Goal: Download file/media

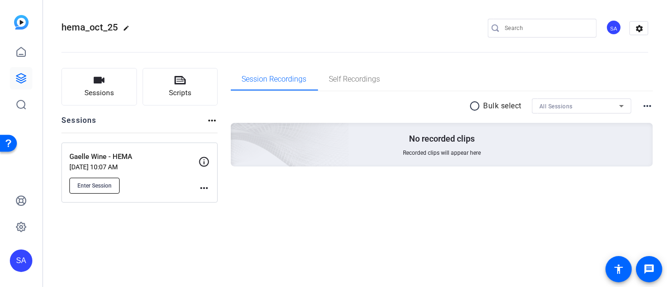
click at [92, 190] on button "Enter Session" at bounding box center [94, 186] width 50 height 16
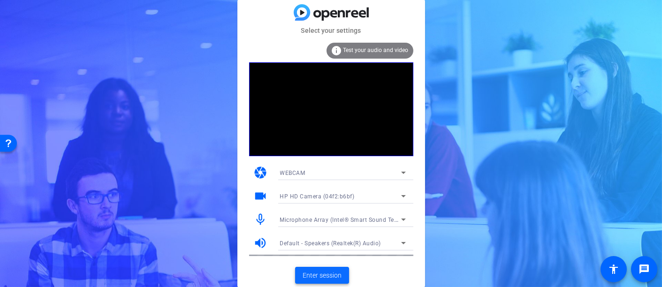
click at [329, 274] on span "Enter session" at bounding box center [322, 276] width 39 height 10
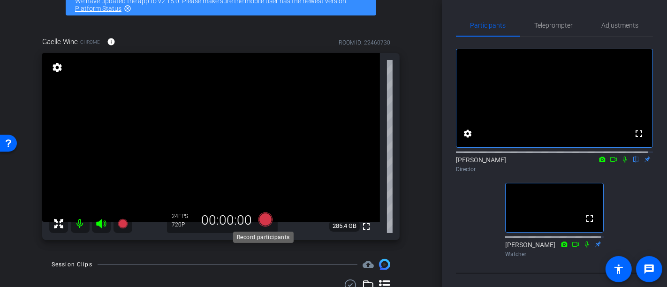
click at [261, 221] on icon at bounding box center [266, 220] width 14 height 14
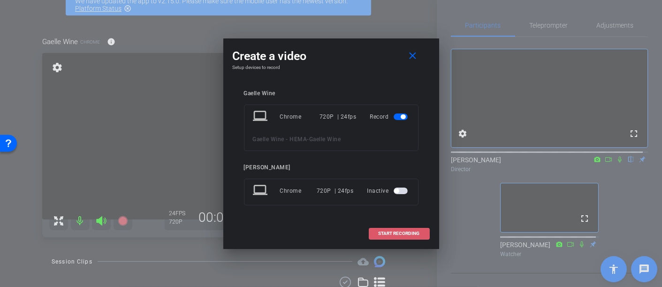
click at [390, 229] on span at bounding box center [399, 233] width 60 height 23
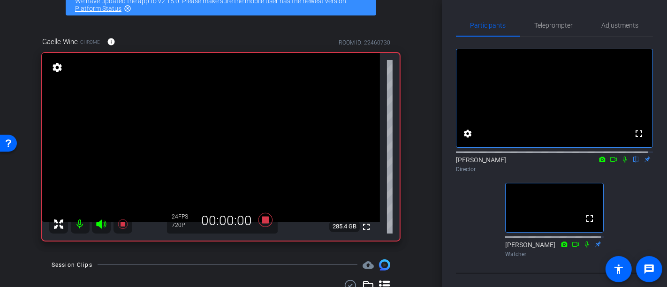
click at [622, 163] on icon at bounding box center [625, 159] width 8 height 7
click at [263, 220] on icon at bounding box center [266, 220] width 14 height 14
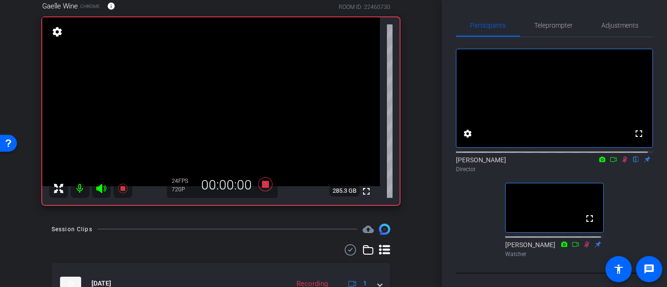
scroll to position [104, 0]
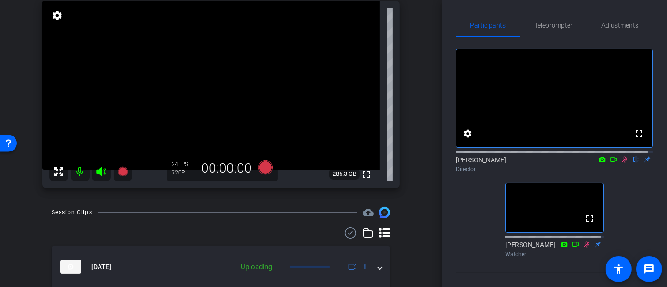
click at [621, 163] on icon at bounding box center [625, 159] width 8 height 7
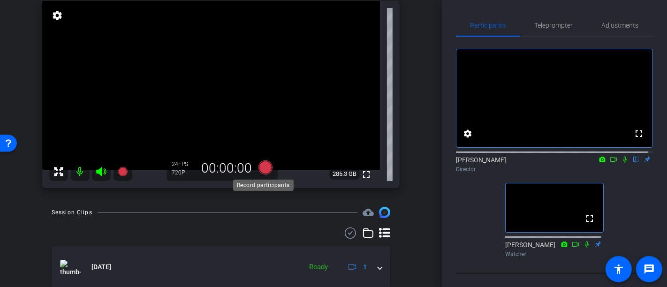
click at [268, 162] on icon at bounding box center [266, 168] width 14 height 14
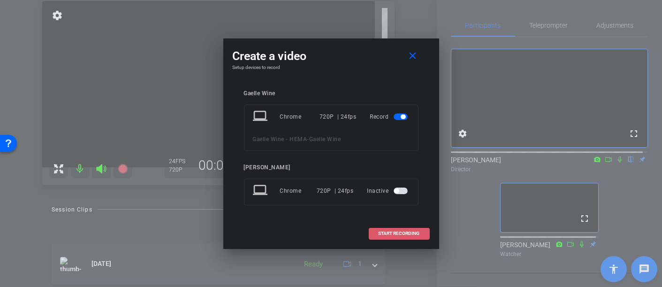
click at [384, 228] on span at bounding box center [399, 233] width 60 height 23
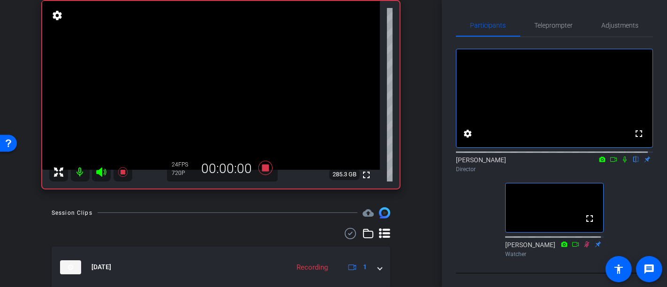
click at [622, 163] on icon at bounding box center [625, 159] width 8 height 7
click at [621, 163] on icon at bounding box center [625, 159] width 8 height 7
click at [623, 163] on icon at bounding box center [625, 160] width 4 height 6
drag, startPoint x: 262, startPoint y: 168, endPoint x: 323, endPoint y: 159, distance: 62.3
click at [263, 168] on icon at bounding box center [266, 168] width 14 height 14
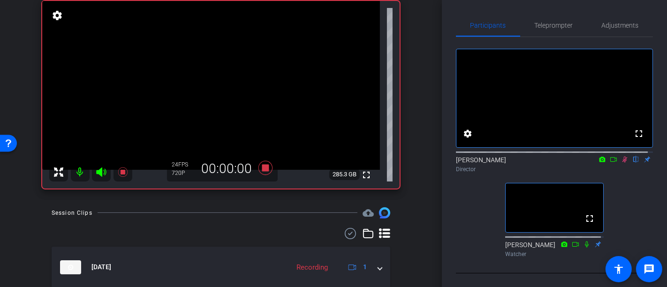
click at [621, 163] on icon at bounding box center [625, 159] width 8 height 7
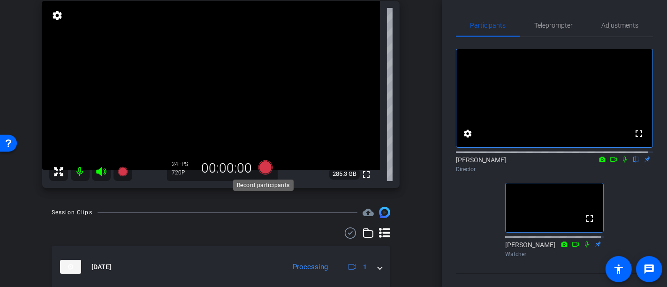
click at [264, 168] on icon at bounding box center [266, 168] width 14 height 14
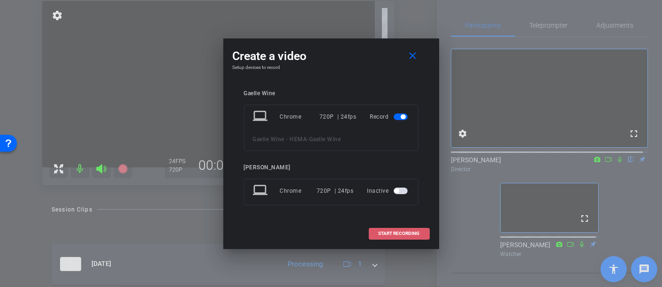
click at [386, 234] on span "START RECORDING" at bounding box center [399, 233] width 41 height 5
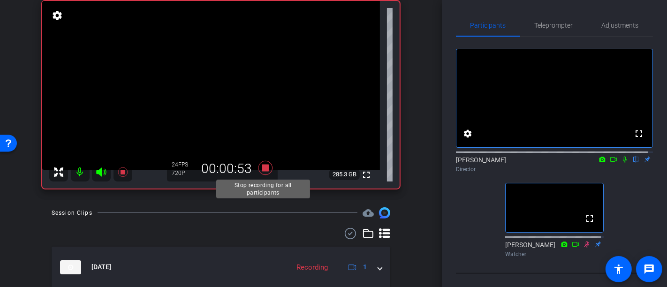
click at [259, 169] on icon at bounding box center [265, 168] width 23 height 17
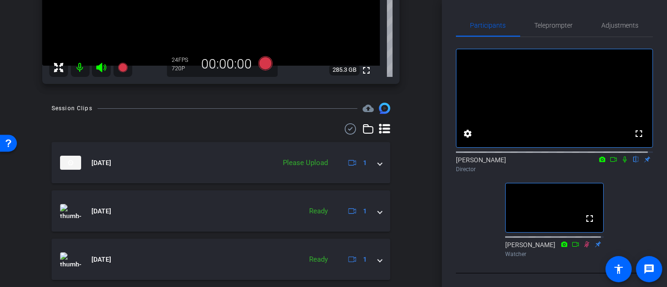
scroll to position [234, 0]
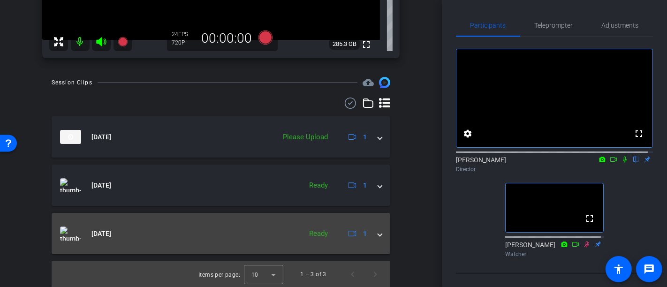
click at [371, 235] on div "Oct 9, 2025 Ready 1" at bounding box center [219, 234] width 318 height 14
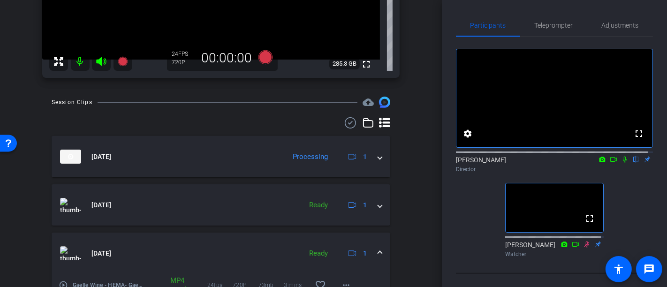
scroll to position [267, 0]
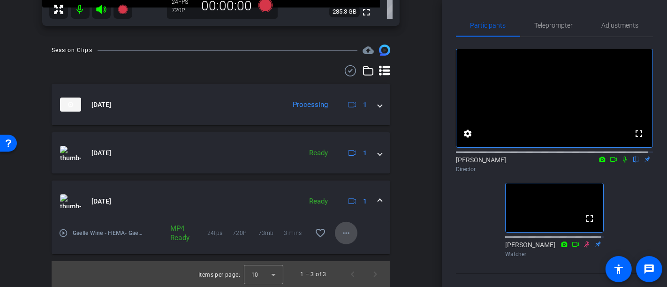
click at [335, 236] on span at bounding box center [346, 233] width 23 height 23
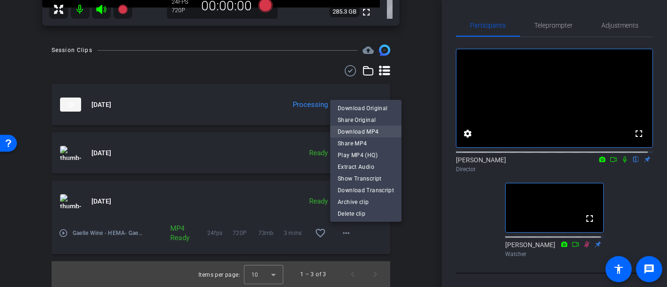
click at [363, 130] on span "Download MP4" at bounding box center [366, 131] width 56 height 11
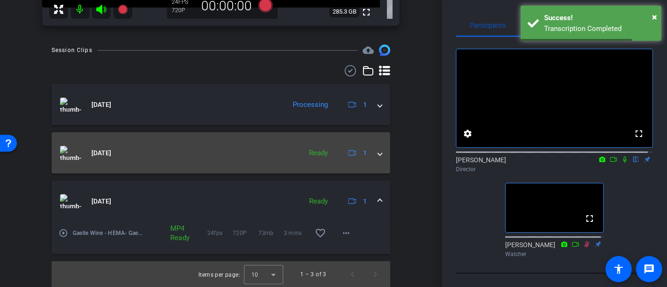
click at [378, 156] on span at bounding box center [380, 153] width 4 height 10
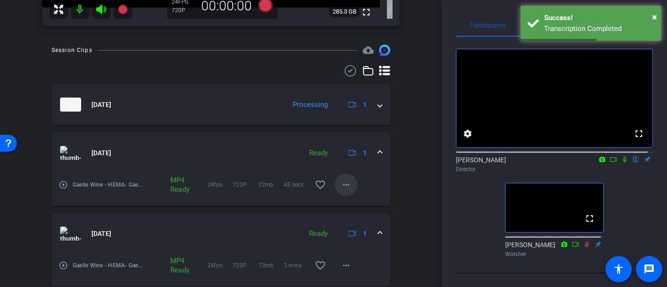
click at [343, 184] on mat-icon "more_horiz" at bounding box center [346, 184] width 11 height 11
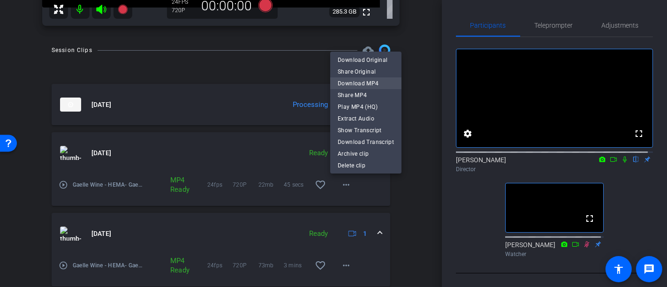
click at [362, 84] on span "Download MP4" at bounding box center [366, 82] width 56 height 11
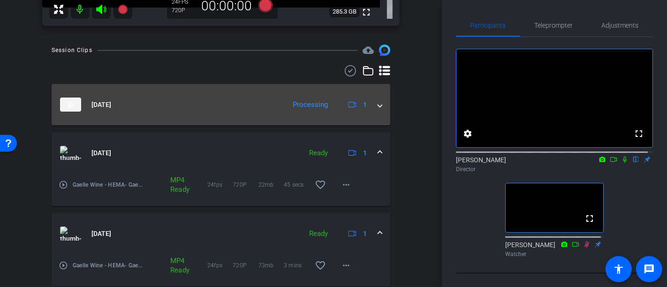
click at [371, 107] on div "Oct 9, 2025 Processing 1" at bounding box center [219, 105] width 318 height 14
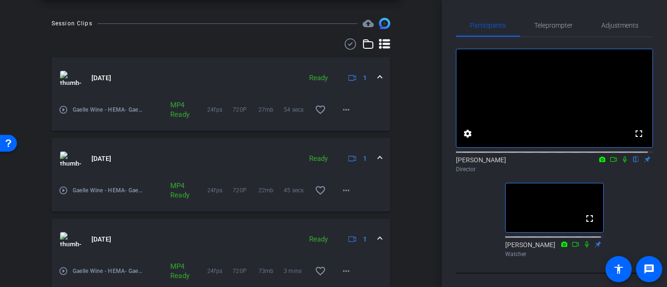
scroll to position [227, 0]
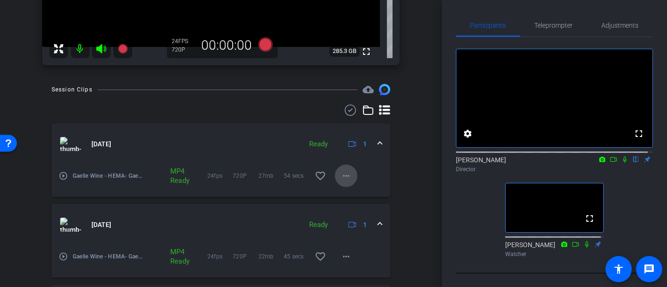
click at [341, 175] on mat-icon "more_horiz" at bounding box center [346, 175] width 11 height 11
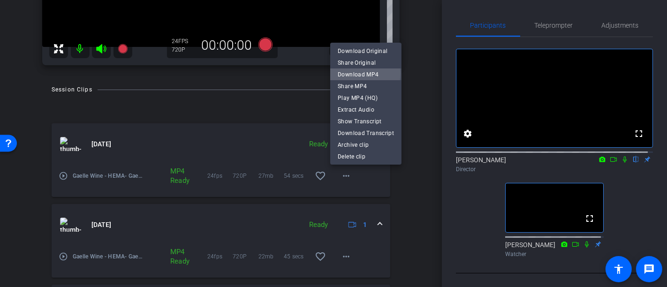
click at [347, 73] on span "Download MP4" at bounding box center [366, 74] width 56 height 11
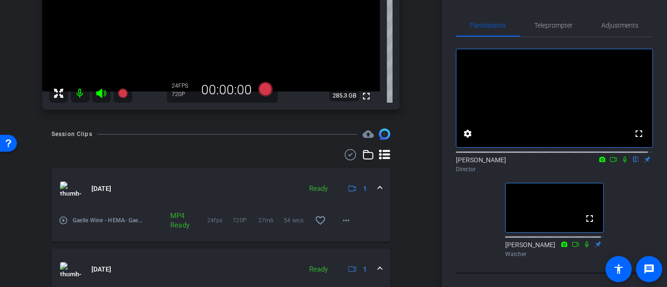
scroll to position [71, 0]
